Goal: Information Seeking & Learning: Learn about a topic

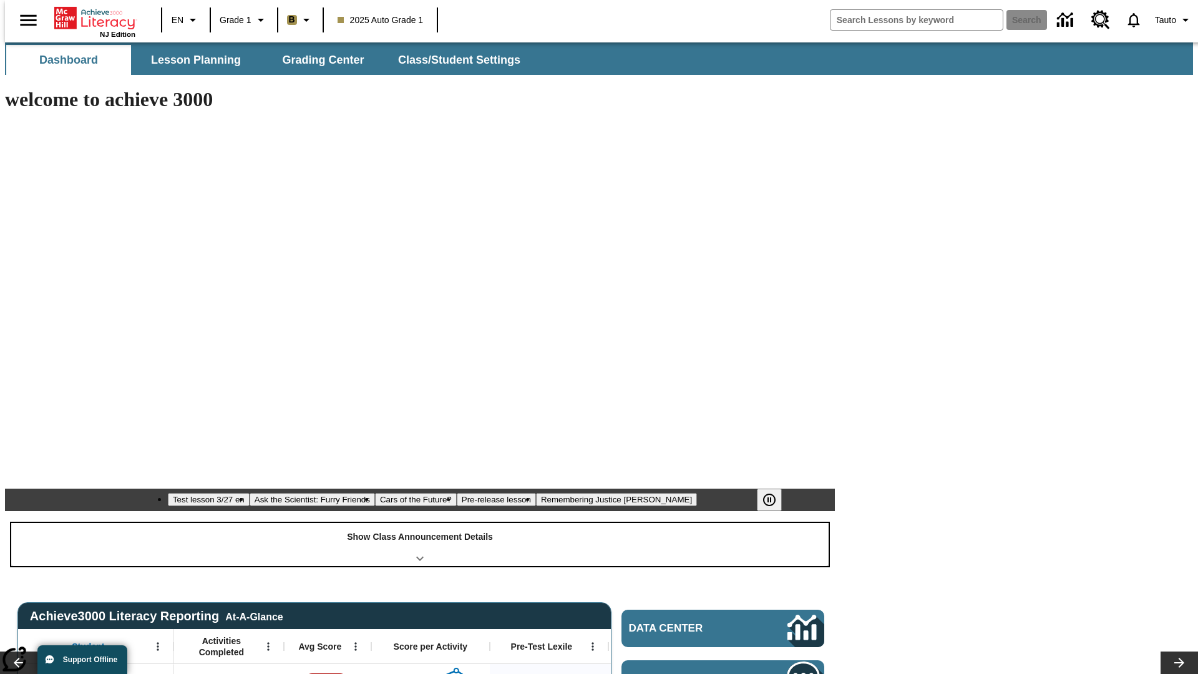
click at [420, 523] on div "Show Class Announcement Details" at bounding box center [420, 544] width 818 height 43
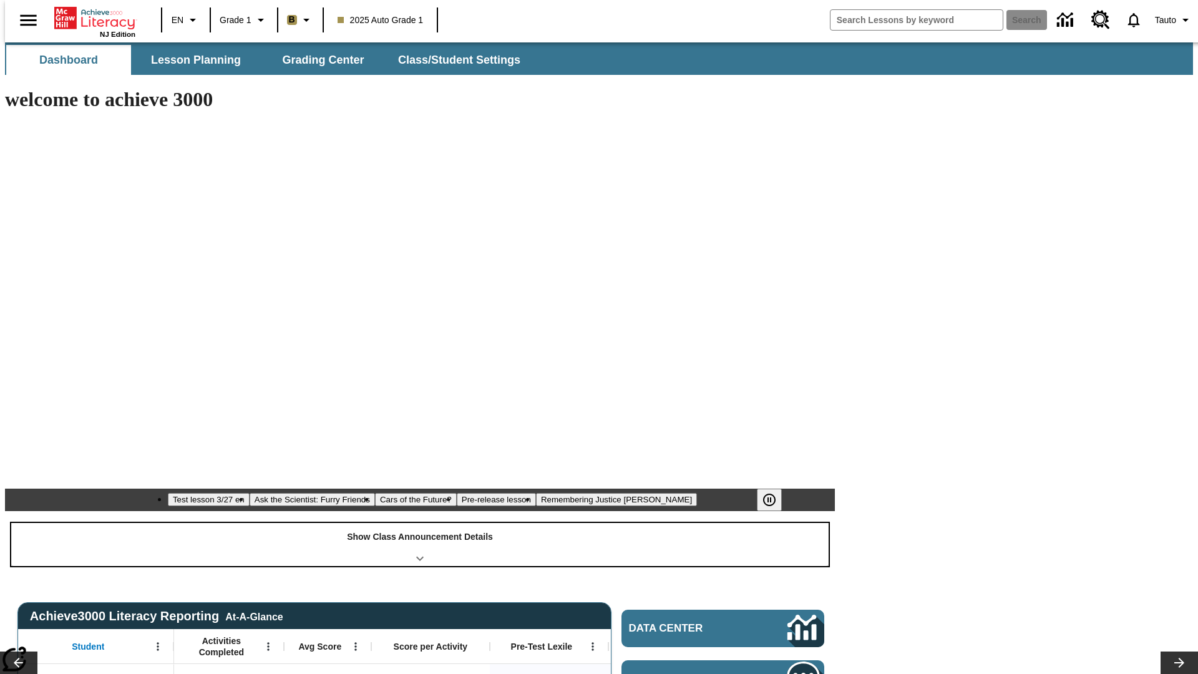
click at [420, 523] on div "Show Class Announcement Details" at bounding box center [420, 544] width 818 height 43
